Goal: Task Accomplishment & Management: Manage account settings

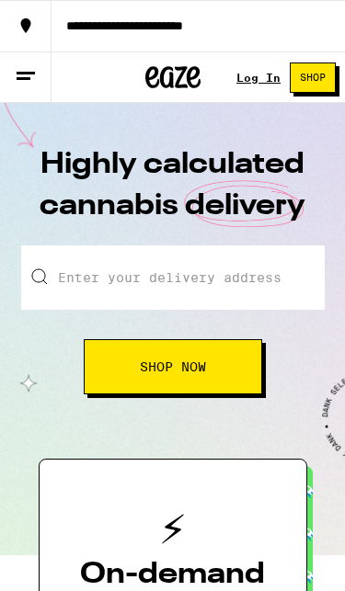
click at [258, 75] on link "Log In" at bounding box center [258, 78] width 44 height 12
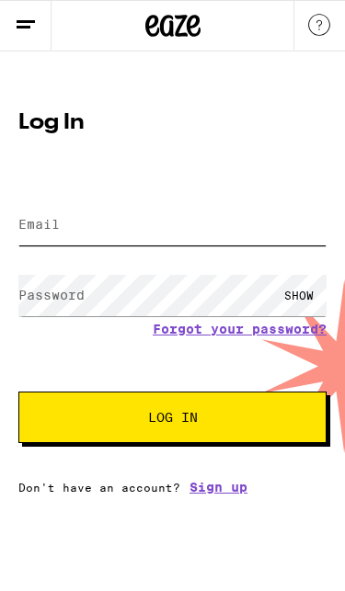
click at [85, 223] on input "Email" at bounding box center [172, 224] width 308 height 41
click at [164, 212] on input "Email" at bounding box center [172, 224] width 308 height 41
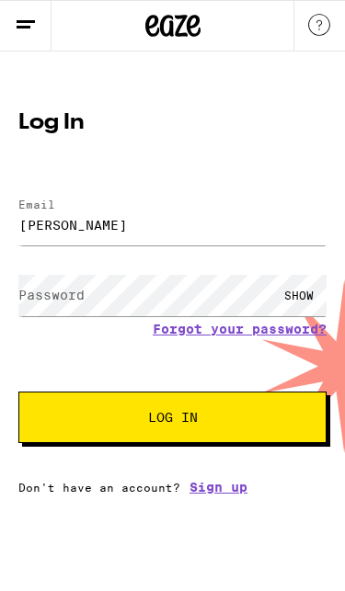
drag, startPoint x: 340, startPoint y: 333, endPoint x: 103, endPoint y: 227, distance: 259.8
click at [0, 0] on html "Log In Email Email chelsea Password Password SHOW Forgot your password? Log In …" at bounding box center [172, 247] width 345 height 495
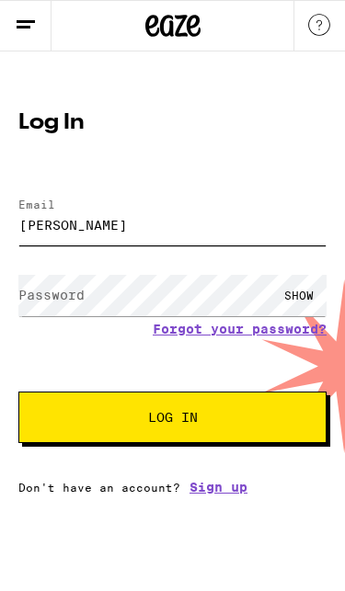
click at [103, 227] on input "[PERSON_NAME]" at bounding box center [172, 224] width 308 height 41
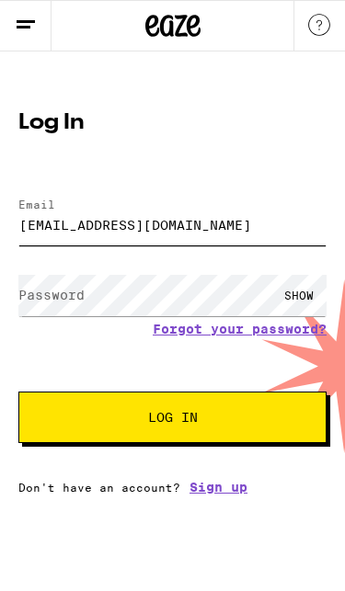
type input "[EMAIL_ADDRESS][DOMAIN_NAME]"
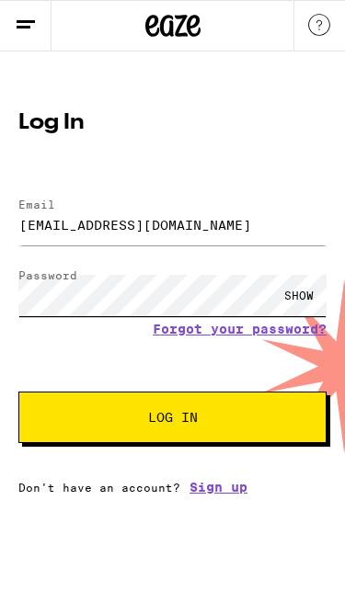
click at [172, 420] on button "Log In" at bounding box center [172, 418] width 308 height 52
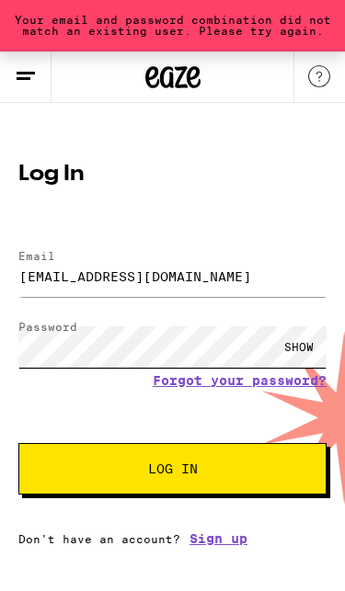
click at [172, 472] on button "Log In" at bounding box center [172, 469] width 308 height 52
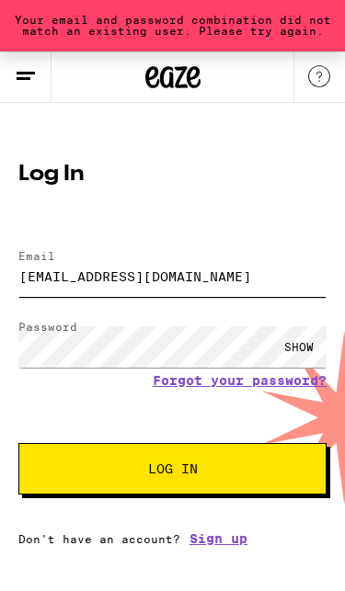
click at [68, 264] on input "[EMAIL_ADDRESS][DOMAIN_NAME]" at bounding box center [172, 276] width 308 height 41
click at [126, 275] on input "[EMAIL_ADDRESS][DOMAIN_NAME]" at bounding box center [172, 276] width 308 height 41
